Goal: Use online tool/utility: Utilize a website feature to perform a specific function

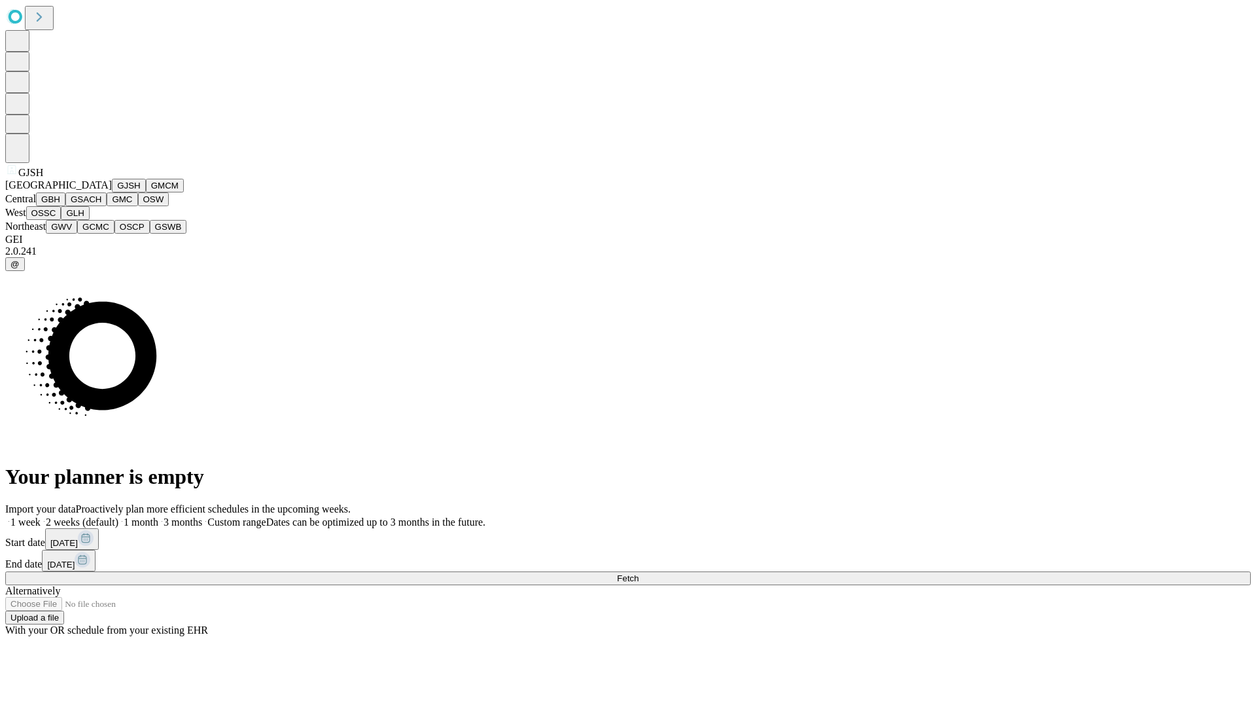
click at [112, 192] on button "GJSH" at bounding box center [129, 186] width 34 height 14
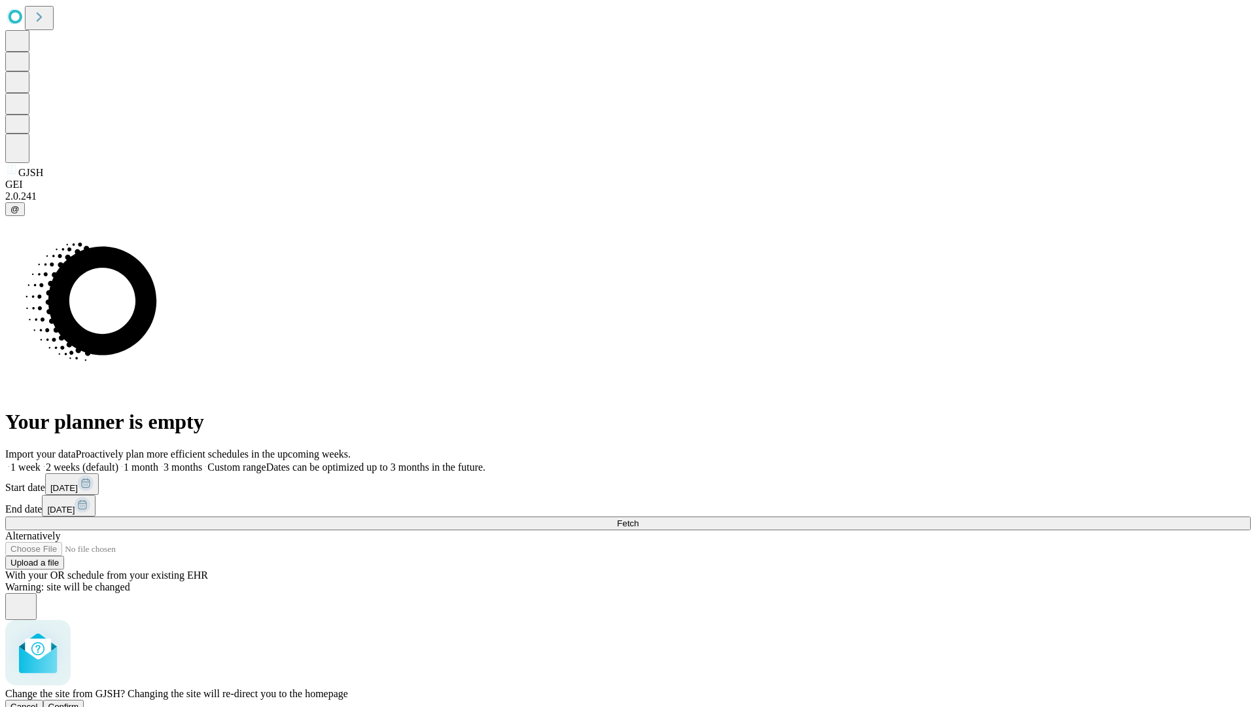
click at [79, 702] on span "Confirm" at bounding box center [63, 707] width 31 height 10
click at [41, 461] on label "1 week" at bounding box center [22, 466] width 35 height 11
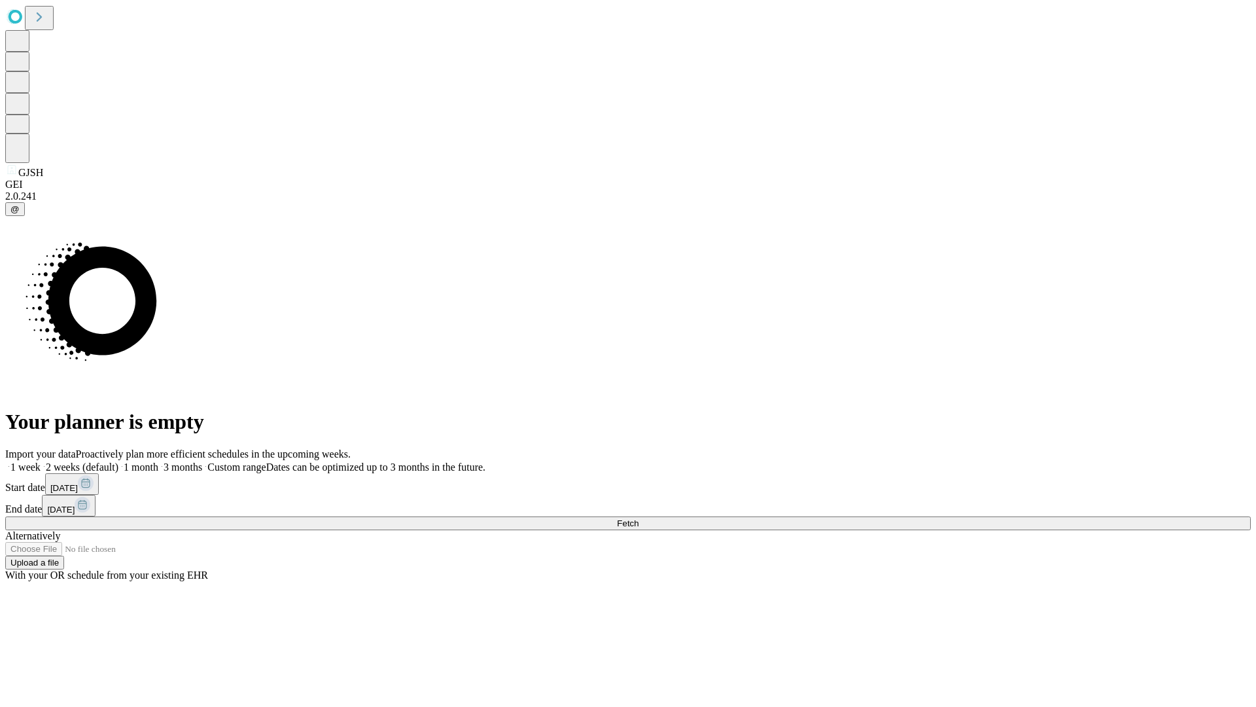
click at [639, 518] on span "Fetch" at bounding box center [628, 523] width 22 height 10
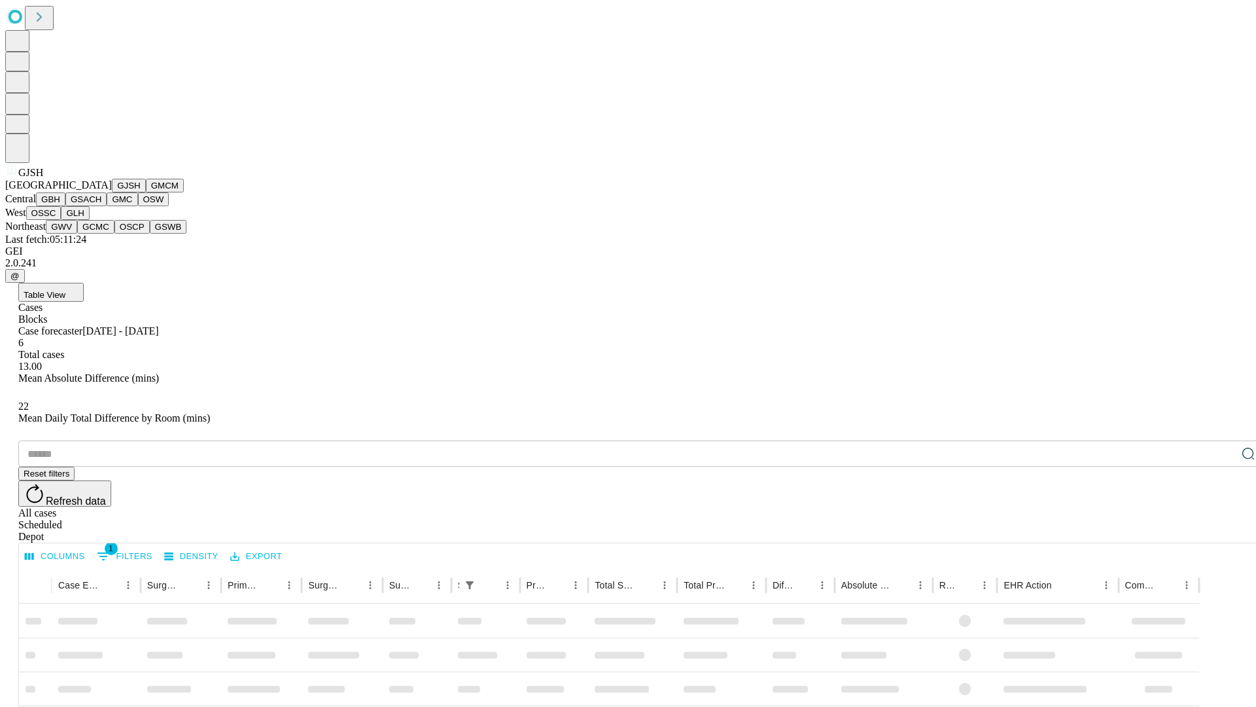
click at [146, 192] on button "GMCM" at bounding box center [165, 186] width 38 height 14
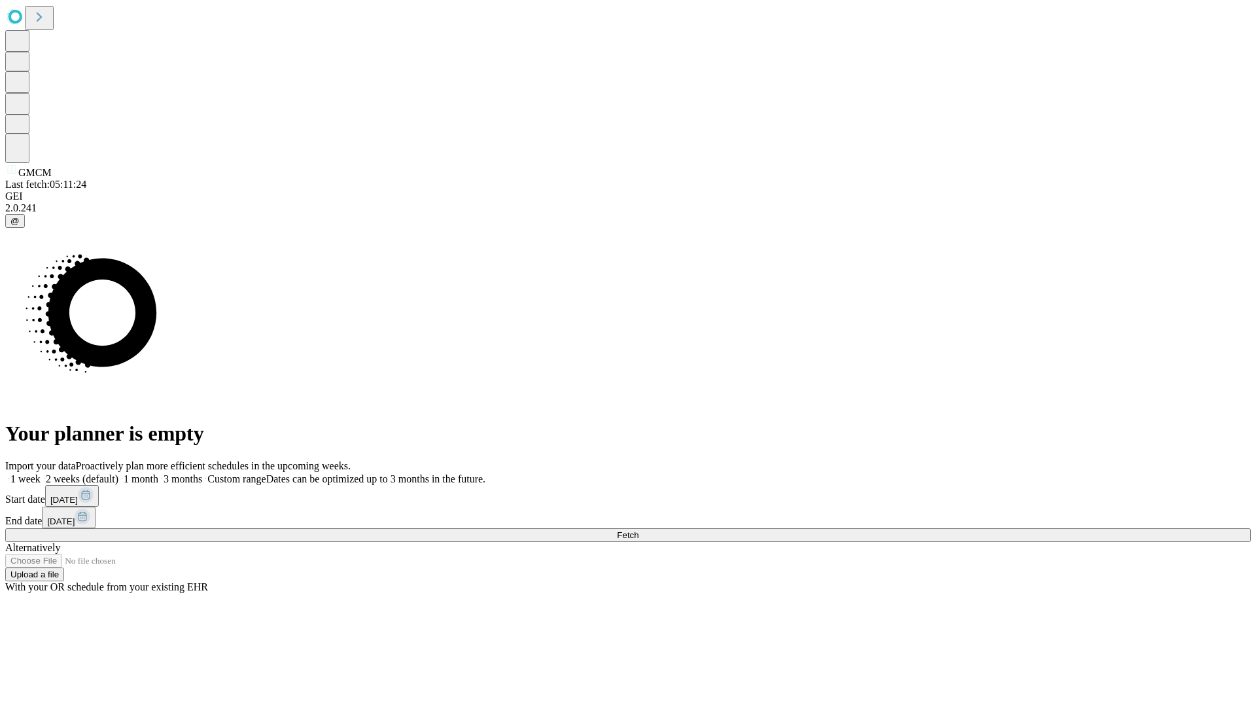
click at [41, 473] on label "1 week" at bounding box center [22, 478] width 35 height 11
click at [639, 530] on span "Fetch" at bounding box center [628, 535] width 22 height 10
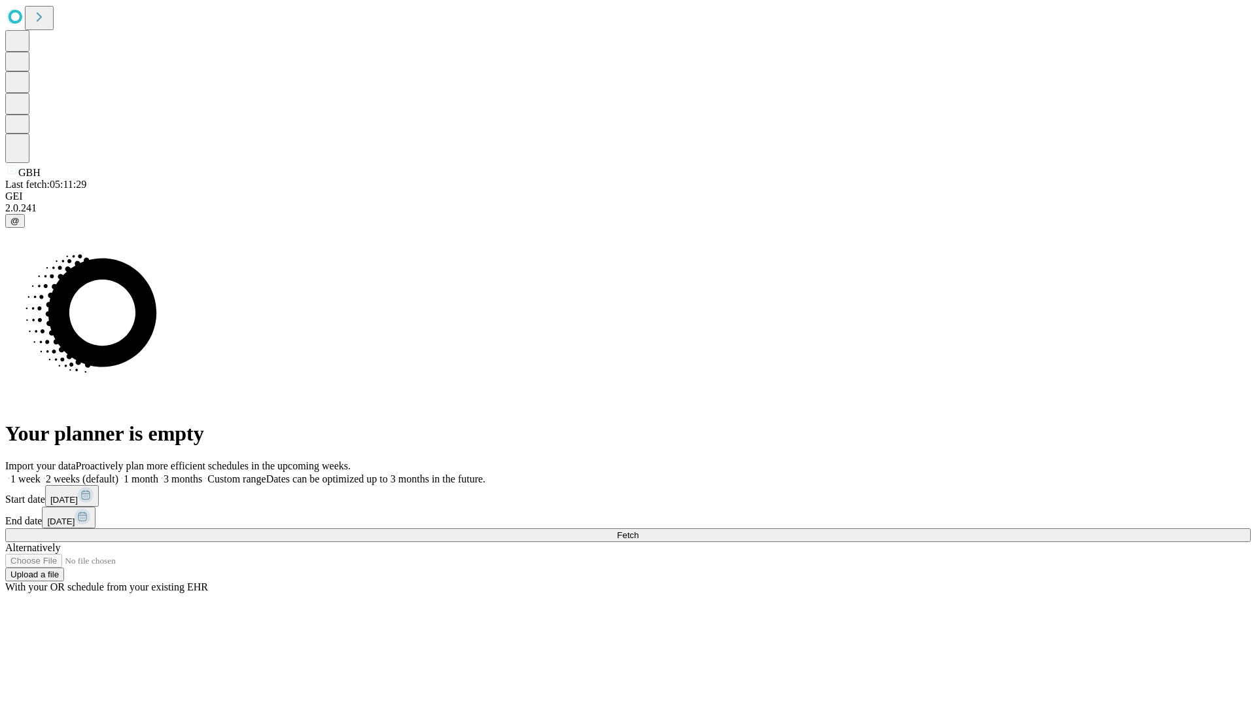
click at [41, 473] on label "1 week" at bounding box center [22, 478] width 35 height 11
click at [639, 530] on span "Fetch" at bounding box center [628, 535] width 22 height 10
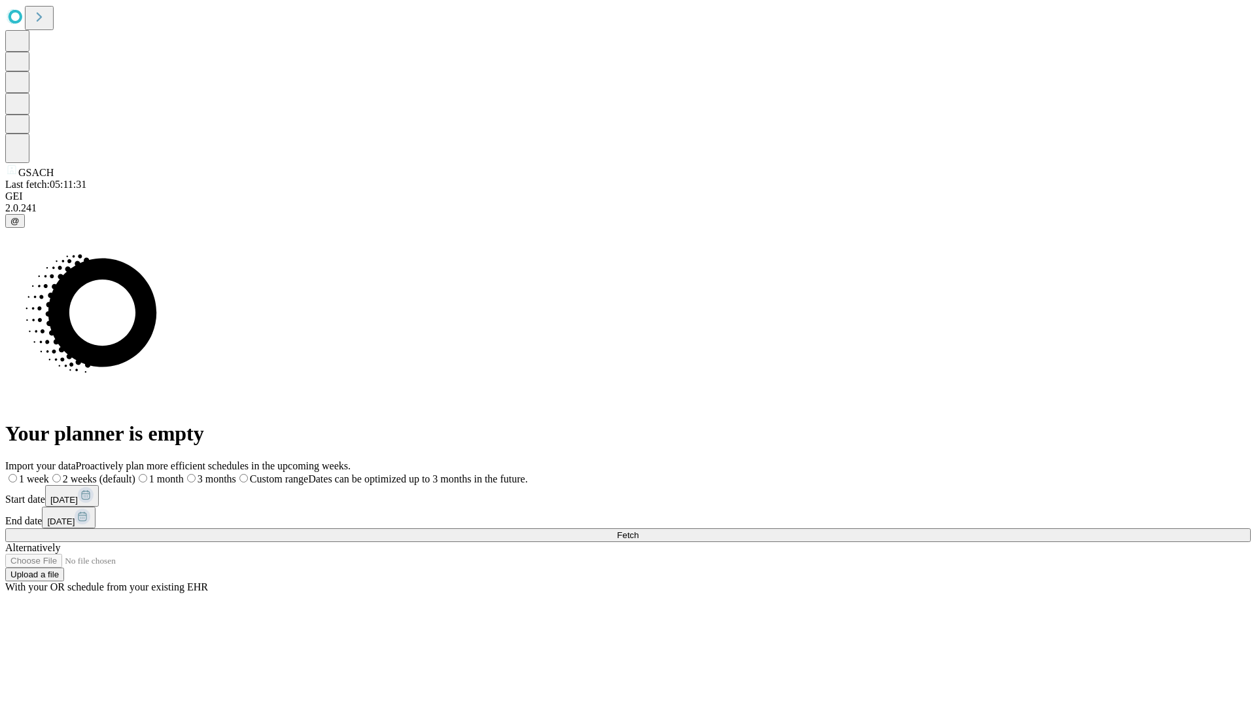
click at [49, 473] on label "1 week" at bounding box center [27, 478] width 44 height 11
click at [639, 530] on span "Fetch" at bounding box center [628, 535] width 22 height 10
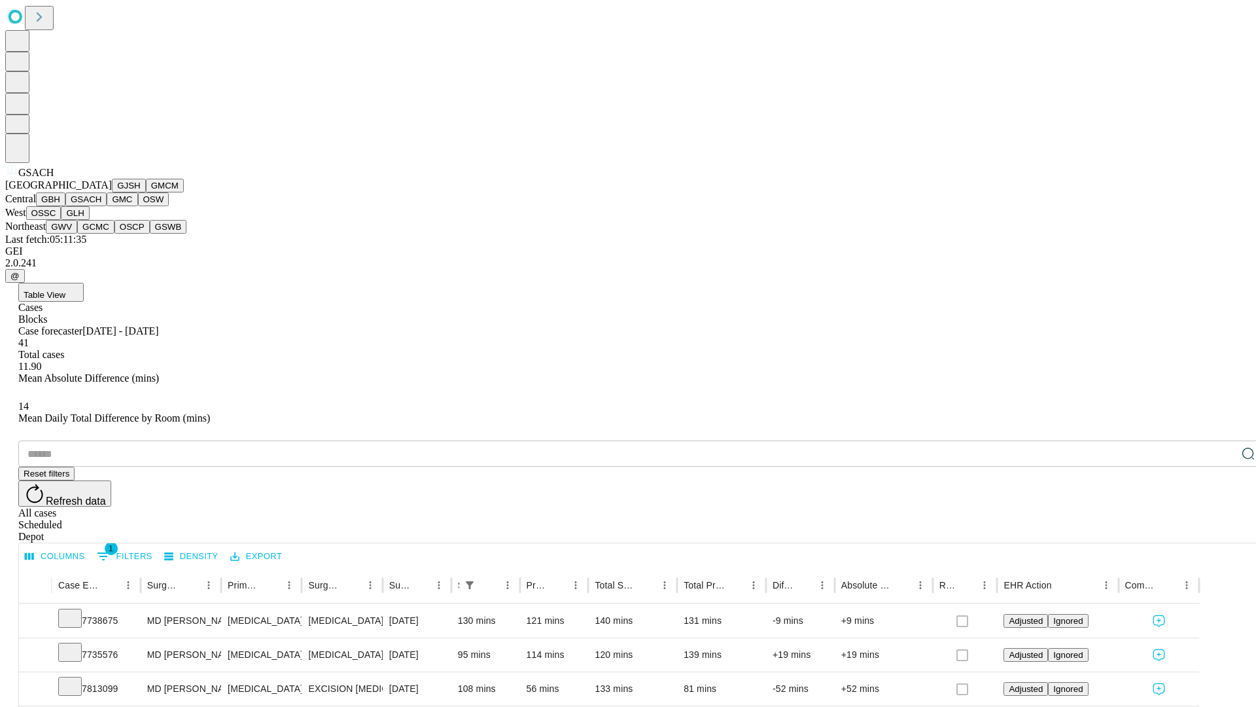
click at [107, 206] on button "GMC" at bounding box center [122, 199] width 31 height 14
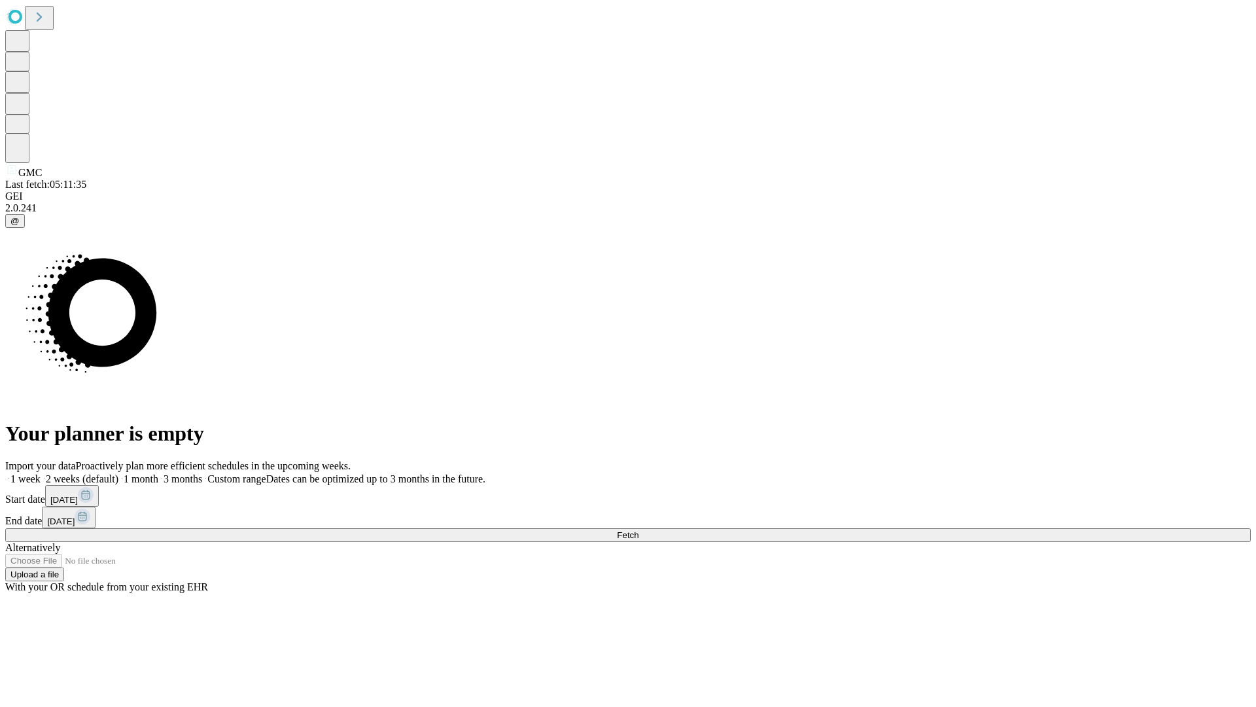
click at [41, 473] on label "1 week" at bounding box center [22, 478] width 35 height 11
click at [639, 530] on span "Fetch" at bounding box center [628, 535] width 22 height 10
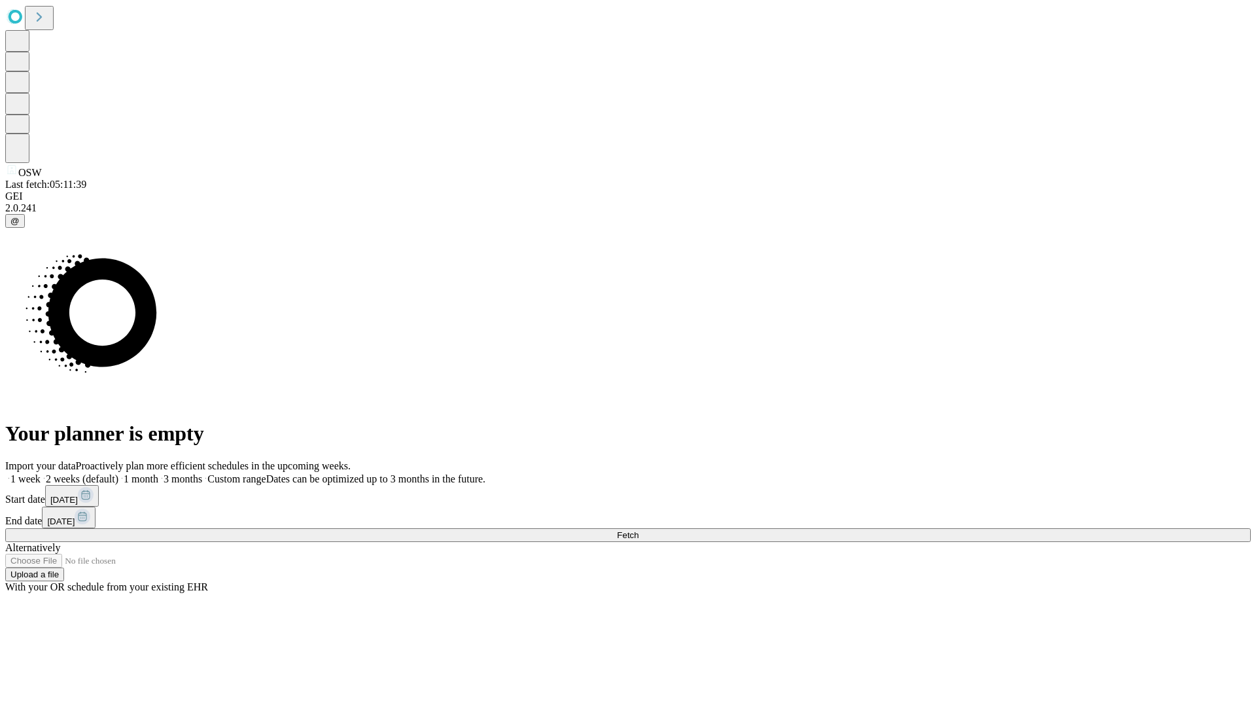
click at [41, 473] on label "1 week" at bounding box center [22, 478] width 35 height 11
click at [639, 530] on span "Fetch" at bounding box center [628, 535] width 22 height 10
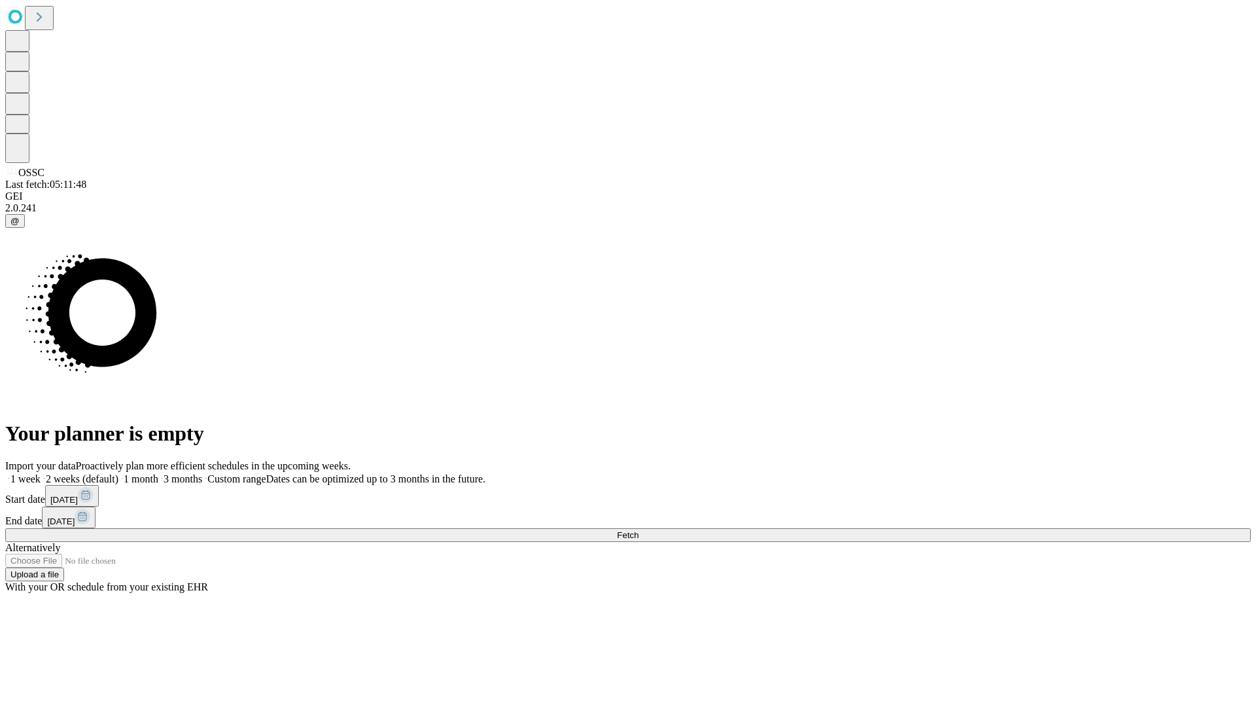
click at [639, 530] on span "Fetch" at bounding box center [628, 535] width 22 height 10
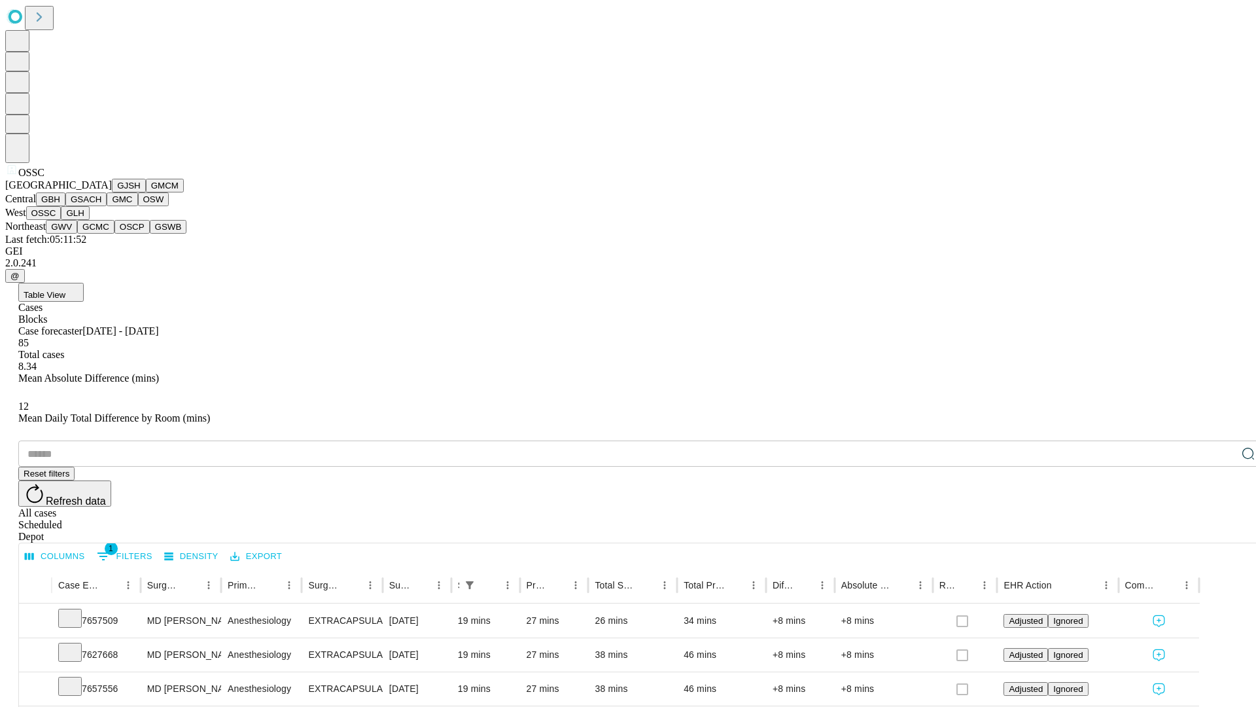
click at [89, 220] on button "GLH" at bounding box center [75, 213] width 28 height 14
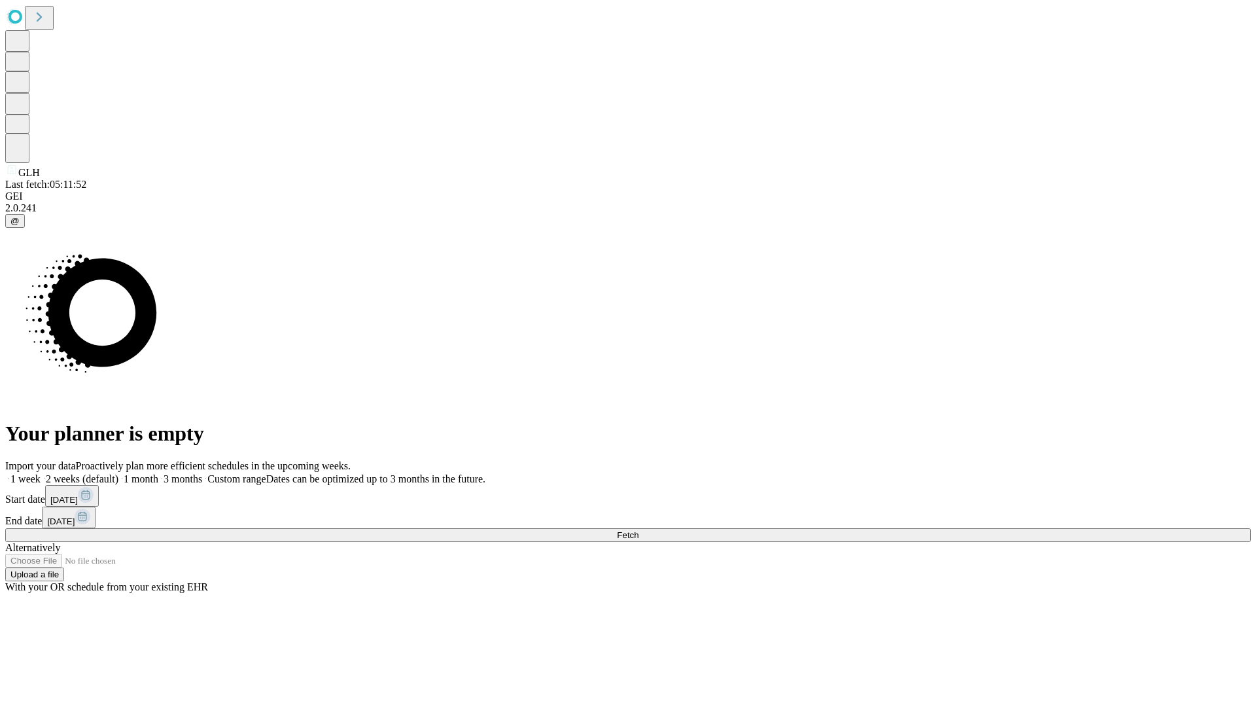
click at [41, 473] on label "1 week" at bounding box center [22, 478] width 35 height 11
click at [639, 530] on span "Fetch" at bounding box center [628, 535] width 22 height 10
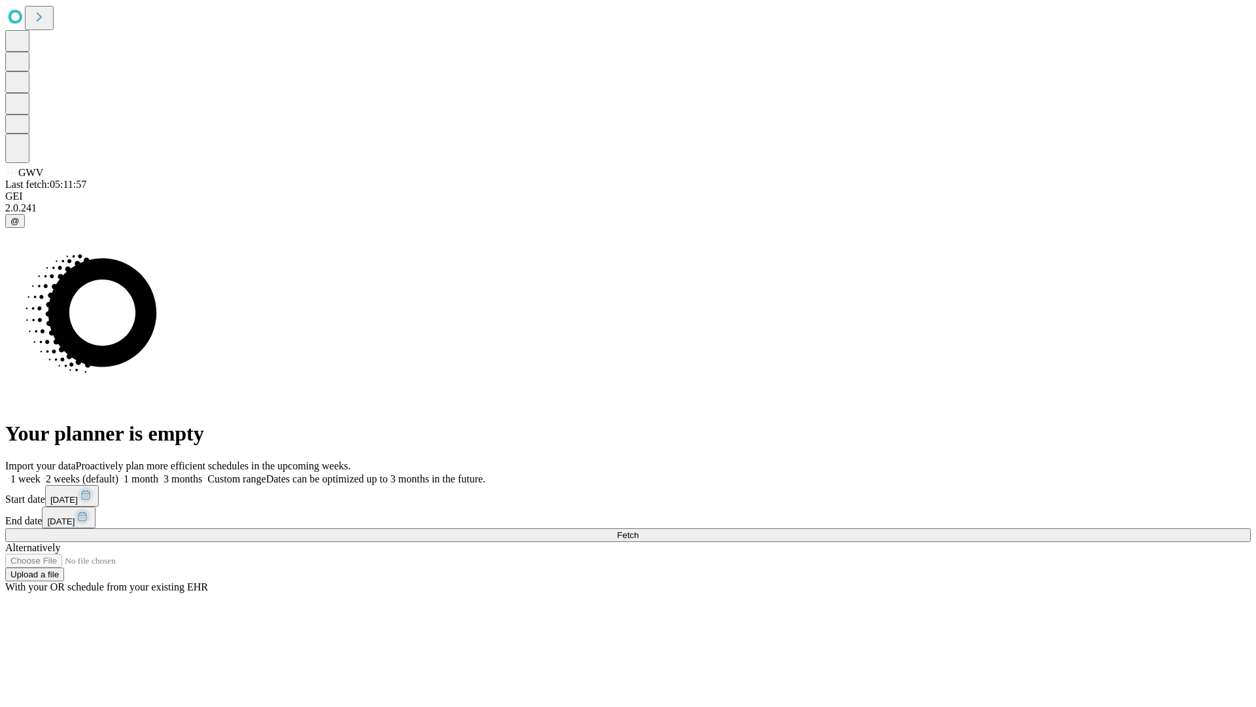
click at [41, 473] on label "1 week" at bounding box center [22, 478] width 35 height 11
click at [639, 530] on span "Fetch" at bounding box center [628, 535] width 22 height 10
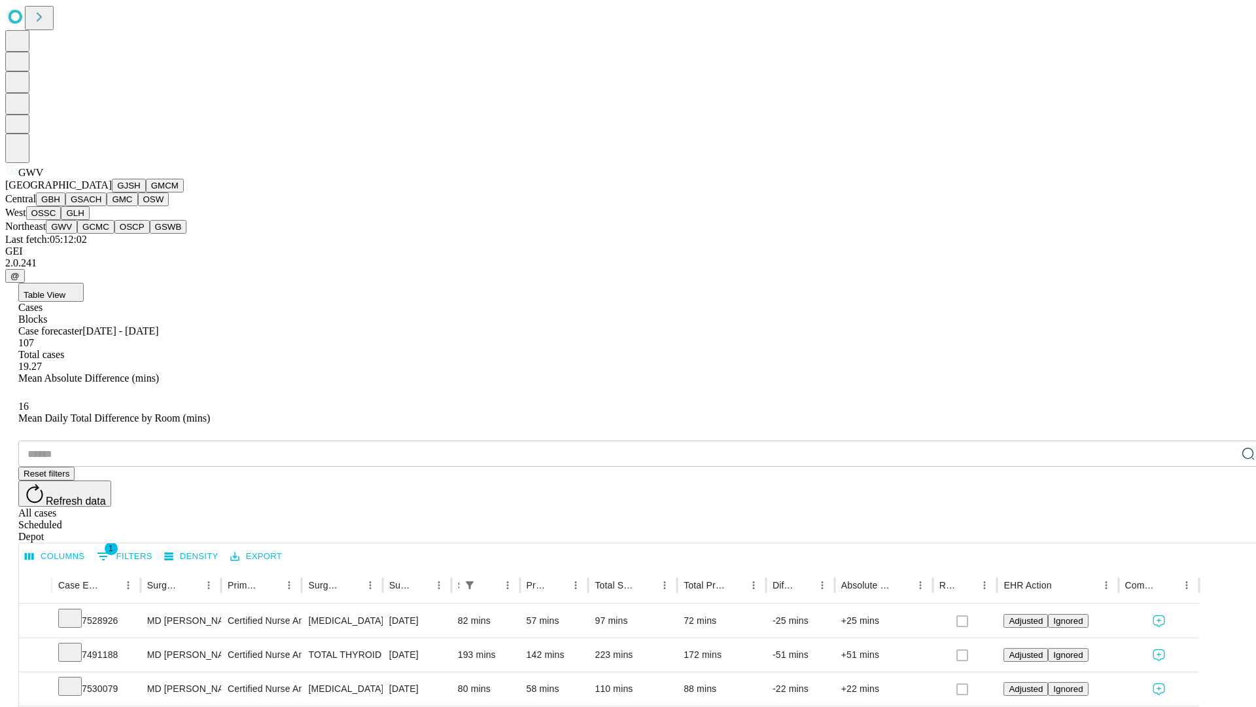
click at [101, 234] on button "GCMC" at bounding box center [95, 227] width 37 height 14
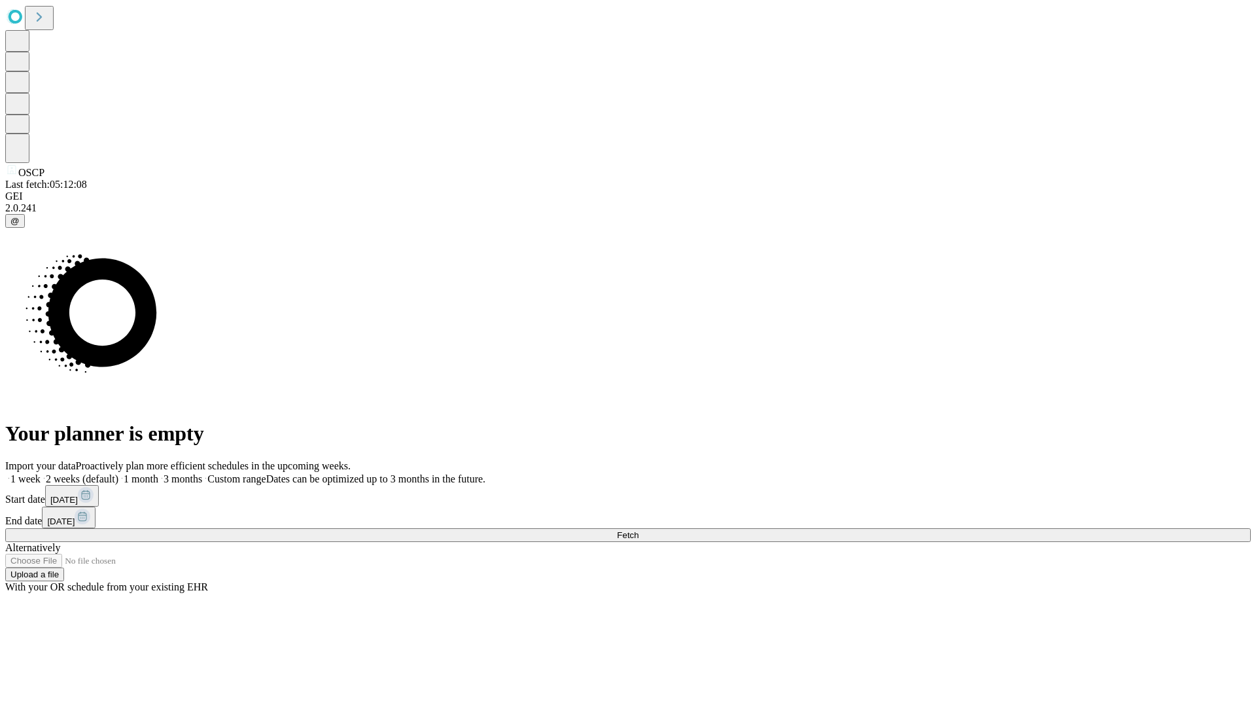
click at [41, 473] on label "1 week" at bounding box center [22, 478] width 35 height 11
click at [639, 530] on span "Fetch" at bounding box center [628, 535] width 22 height 10
